Goal: Navigation & Orientation: Find specific page/section

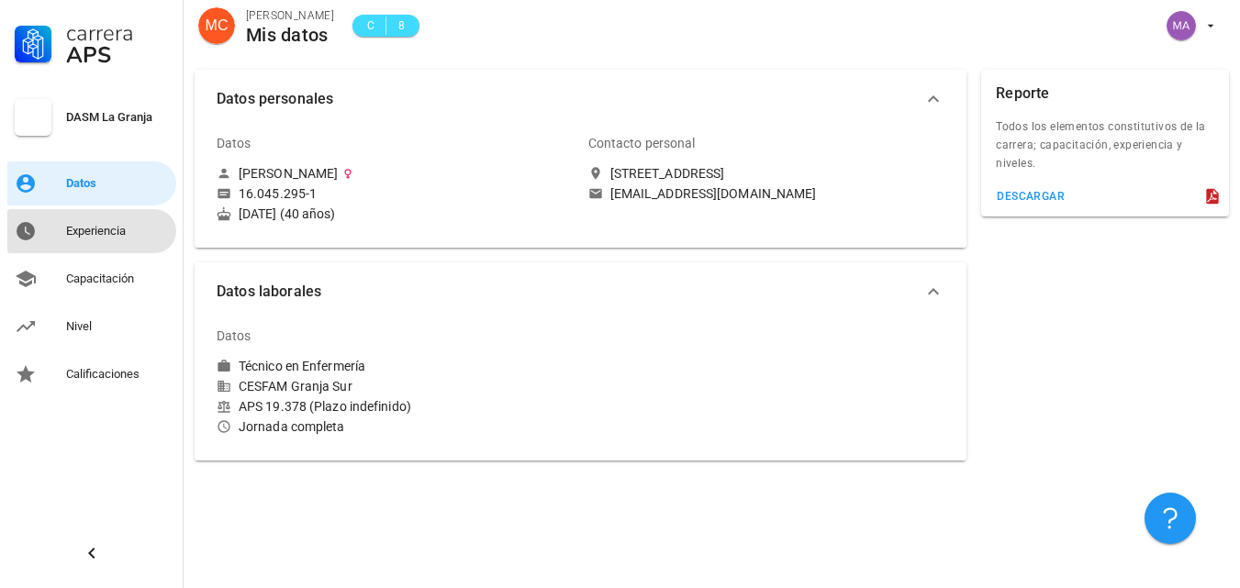
click at [118, 234] on div "Experiencia" at bounding box center [117, 231] width 103 height 15
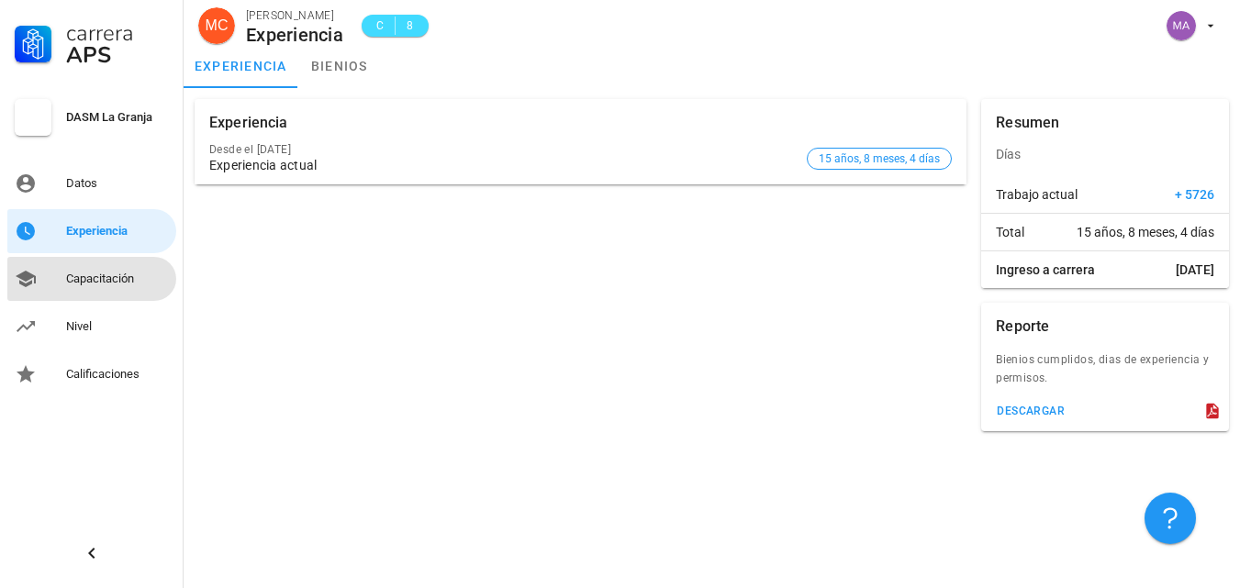
click at [129, 283] on div "Capacitación" at bounding box center [117, 279] width 103 height 15
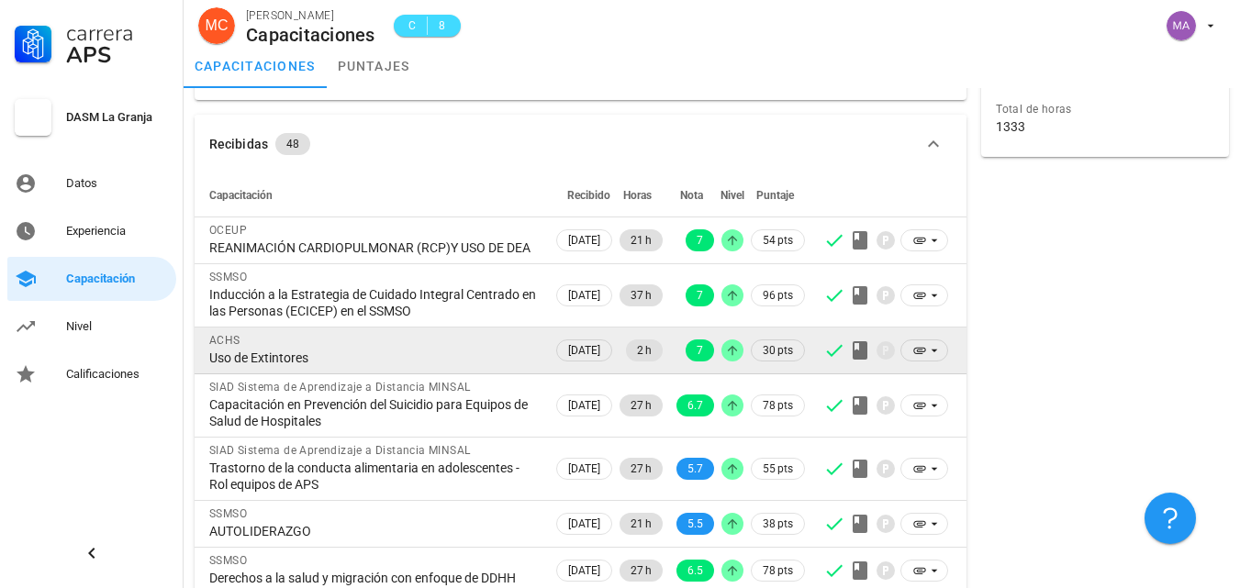
scroll to position [92, 0]
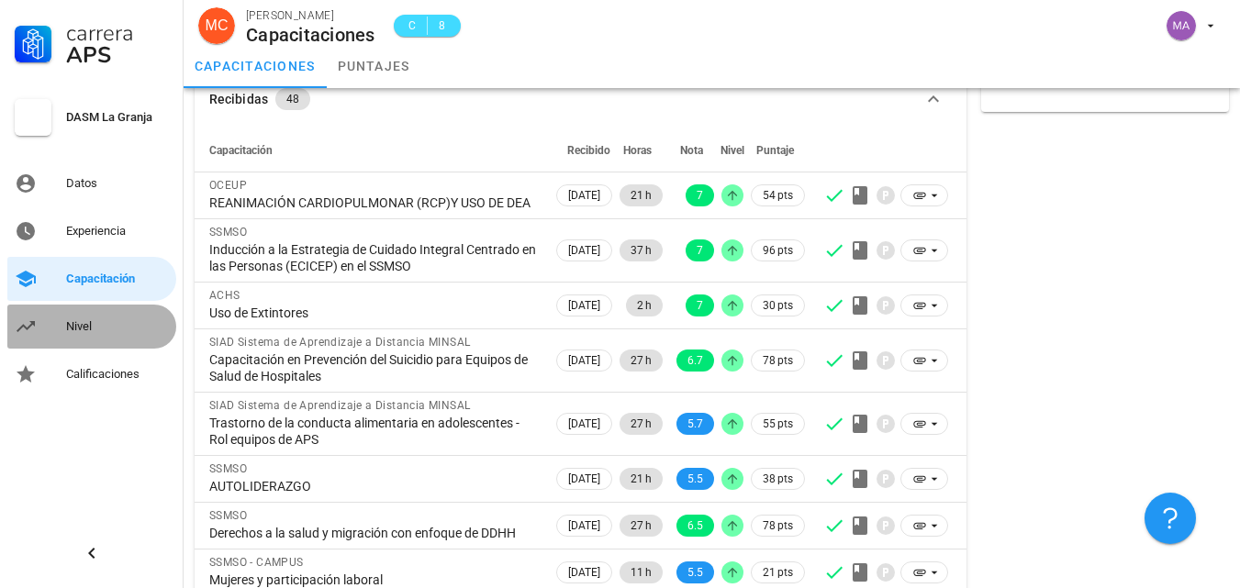
click at [75, 323] on div "Nivel" at bounding box center [117, 326] width 103 height 15
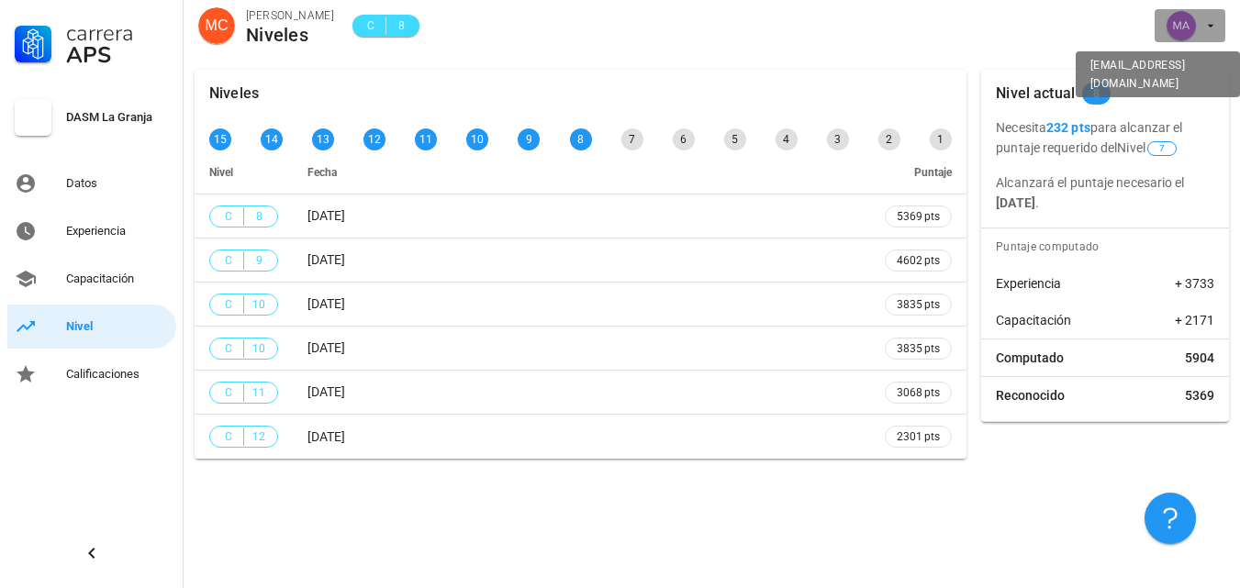
click at [1215, 29] on icon "button" at bounding box center [1210, 25] width 15 height 15
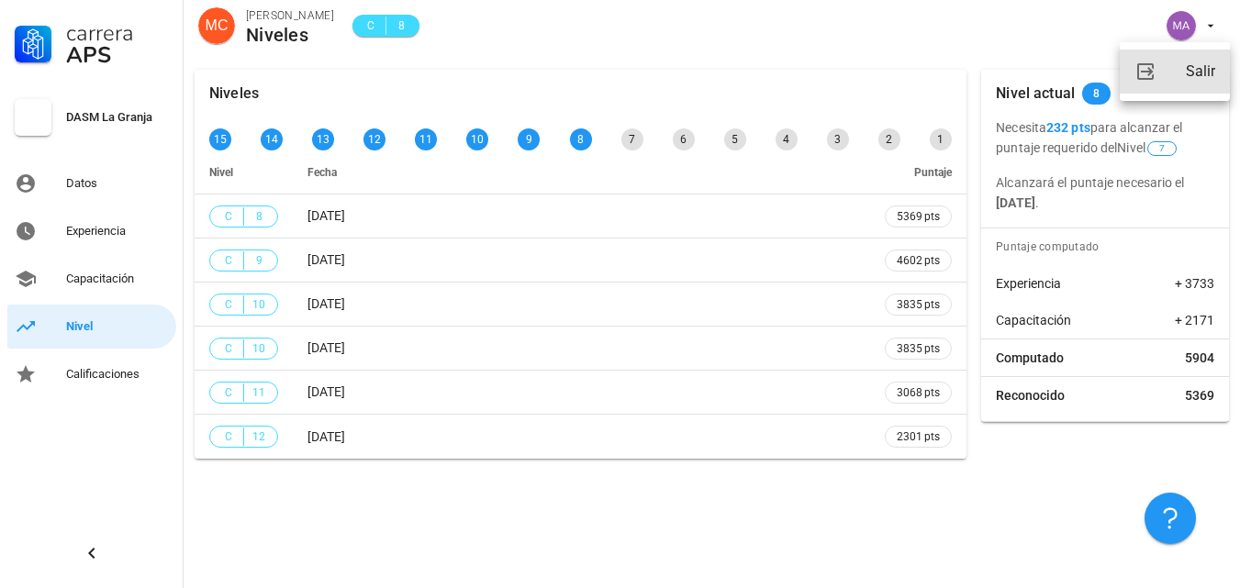
click at [1192, 71] on div "Salir" at bounding box center [1200, 71] width 29 height 37
